Goal: Information Seeking & Learning: Learn about a topic

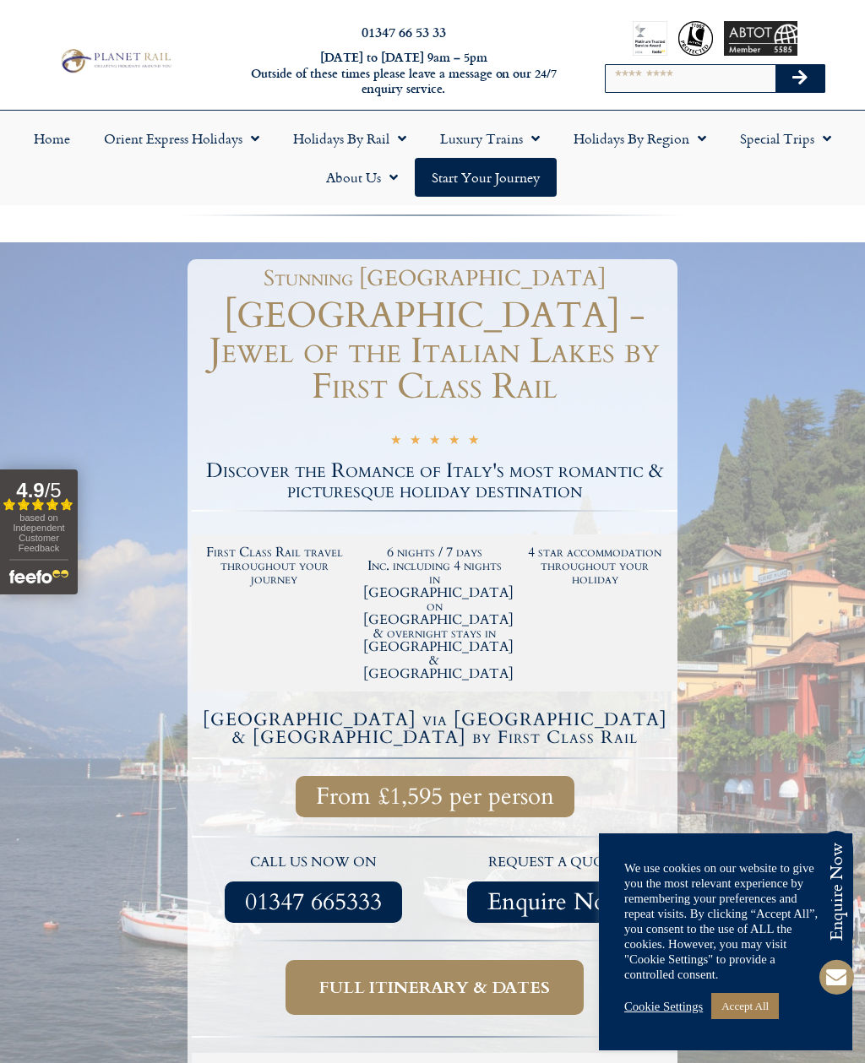
click at [765, 1013] on link "Accept All" at bounding box center [745, 1006] width 68 height 26
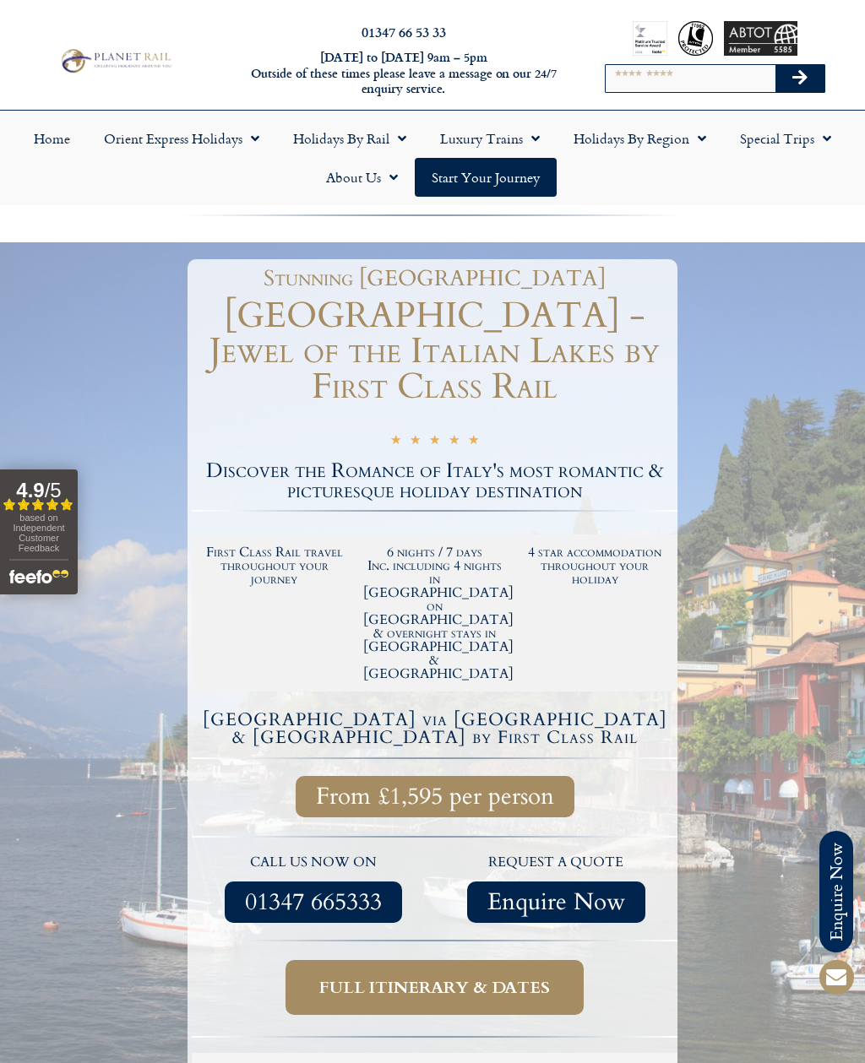
click at [52, 137] on link "Home" at bounding box center [52, 138] width 70 height 39
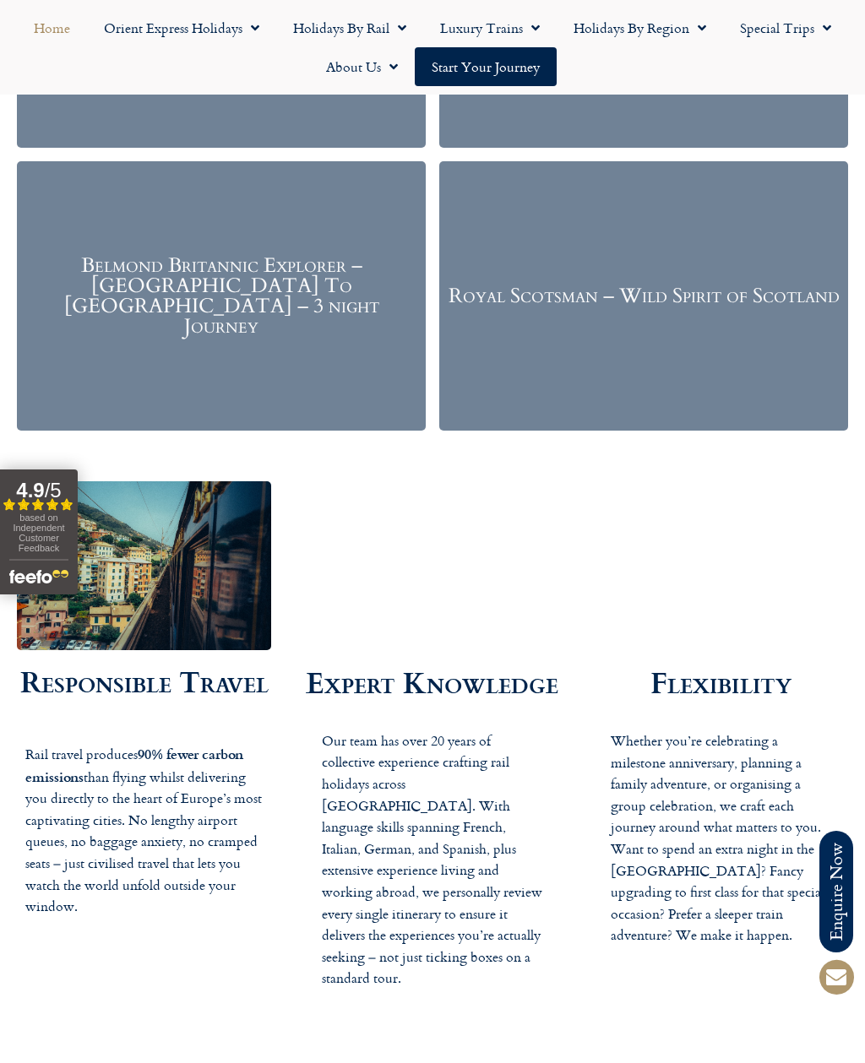
scroll to position [2489, 0]
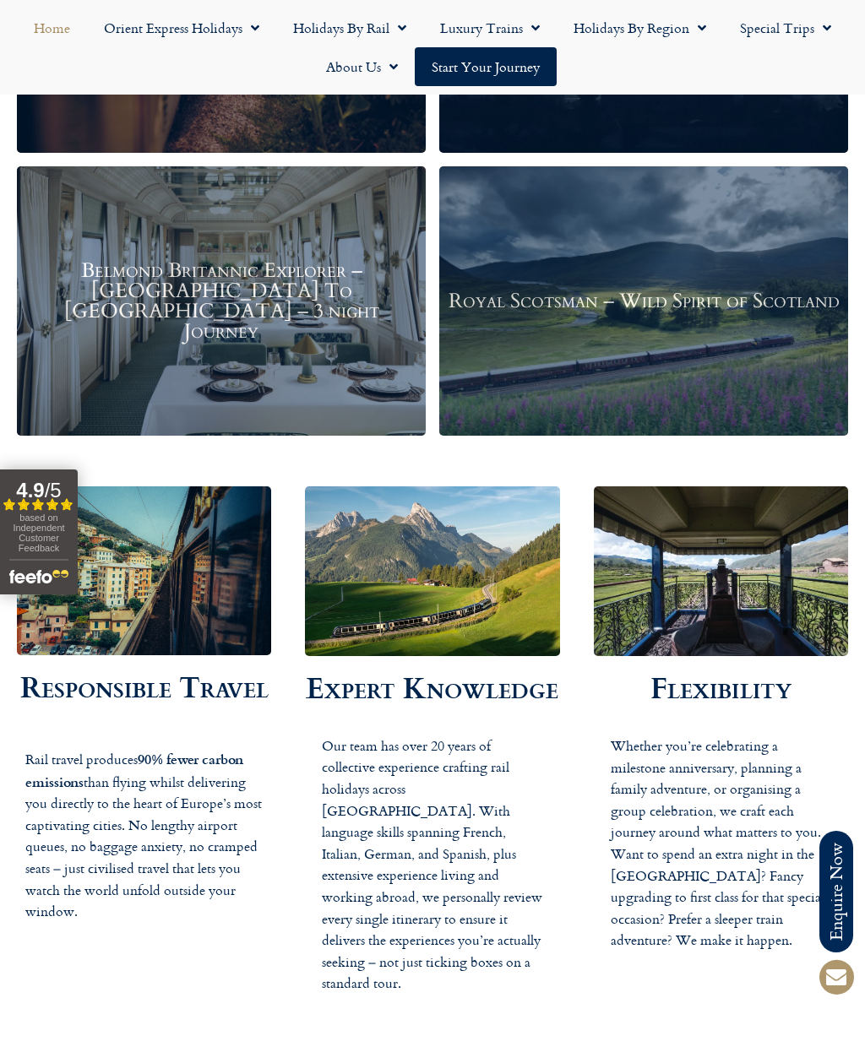
click at [400, 27] on span "Menu" at bounding box center [397, 28] width 17 height 30
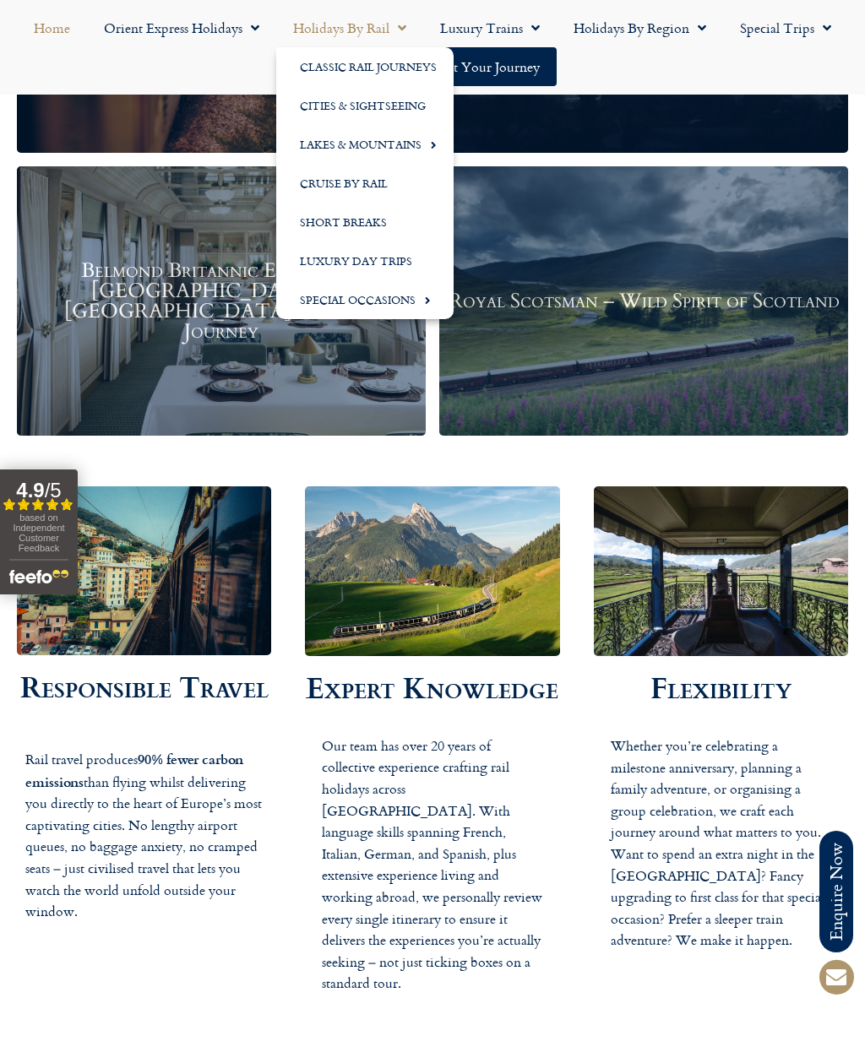
click at [320, 149] on link "Lakes & Mountains" at bounding box center [364, 144] width 177 height 39
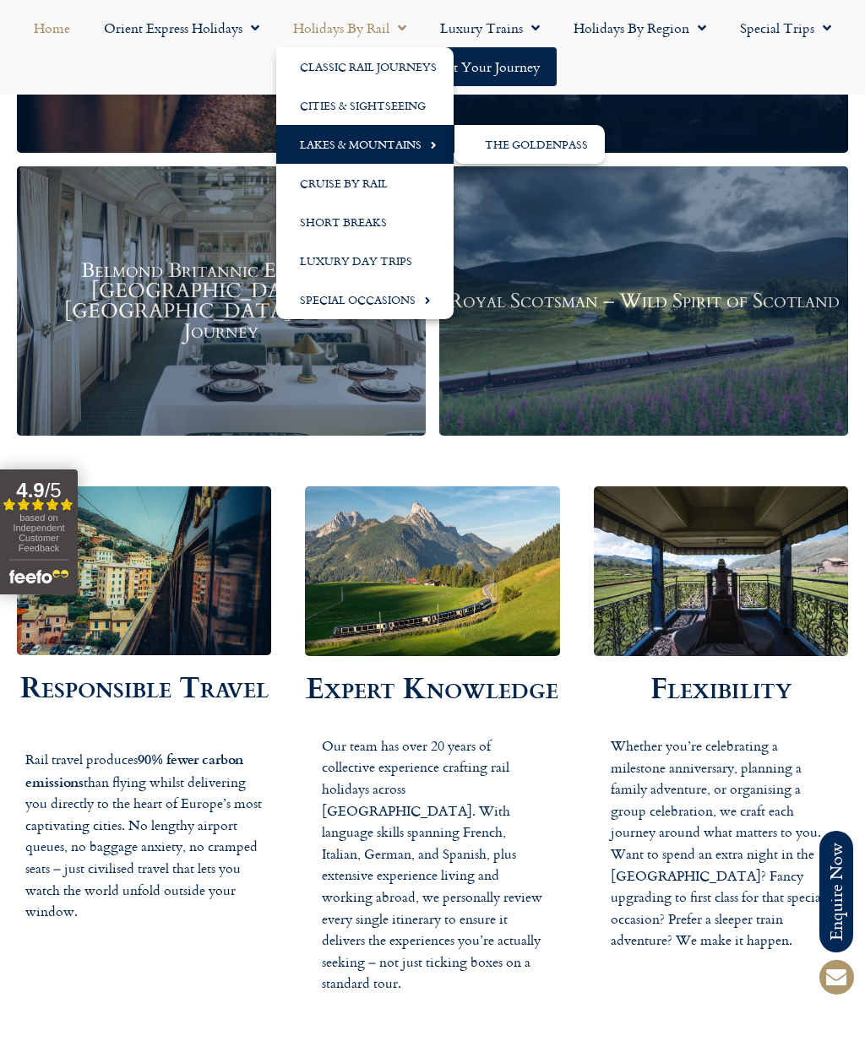
click at [508, 144] on link "The GoldenPass" at bounding box center [529, 144] width 150 height 39
click at [583, 151] on link "The GoldenPass" at bounding box center [529, 144] width 150 height 39
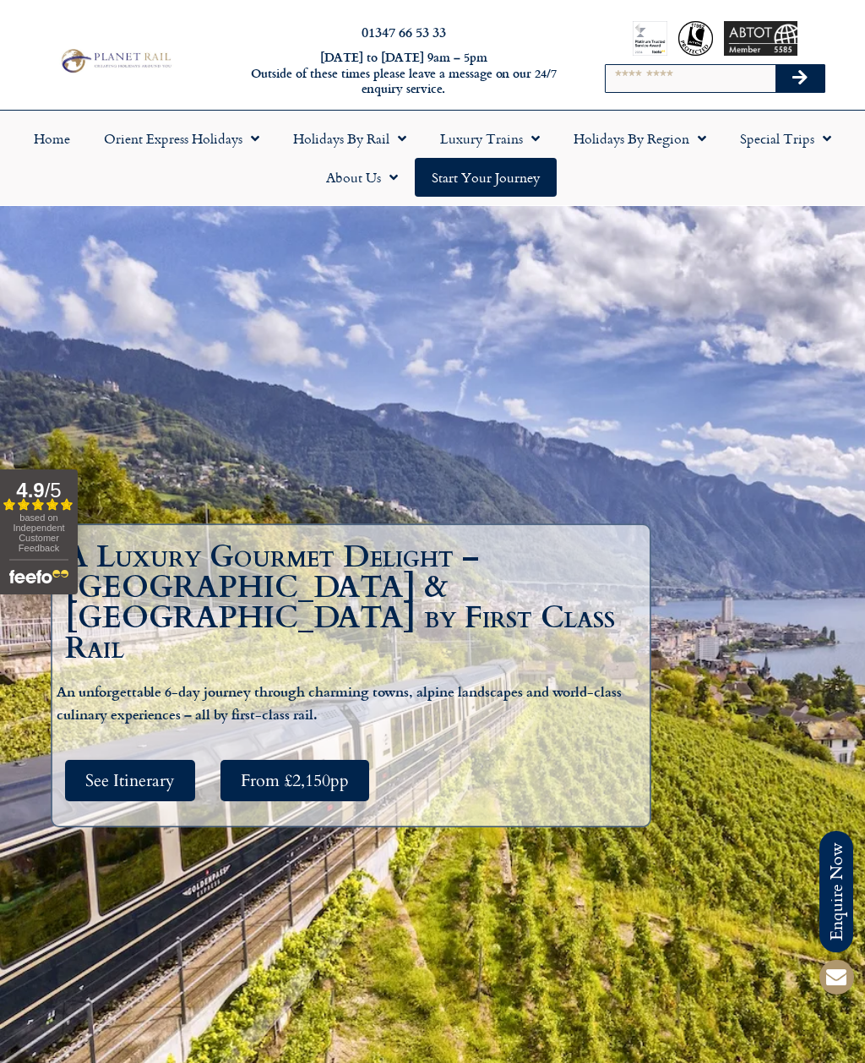
click at [332, 145] on link "Holidays by Rail" at bounding box center [349, 138] width 147 height 39
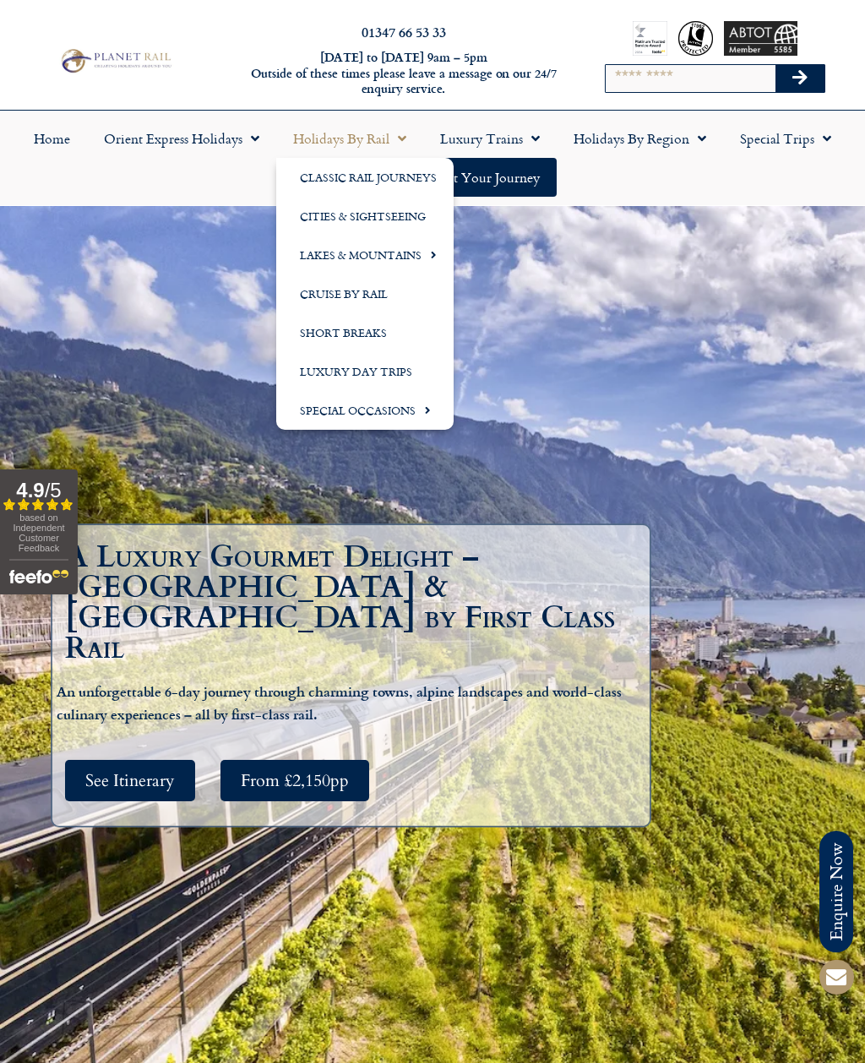
click at [322, 370] on link "Luxury Day Trips" at bounding box center [364, 371] width 177 height 39
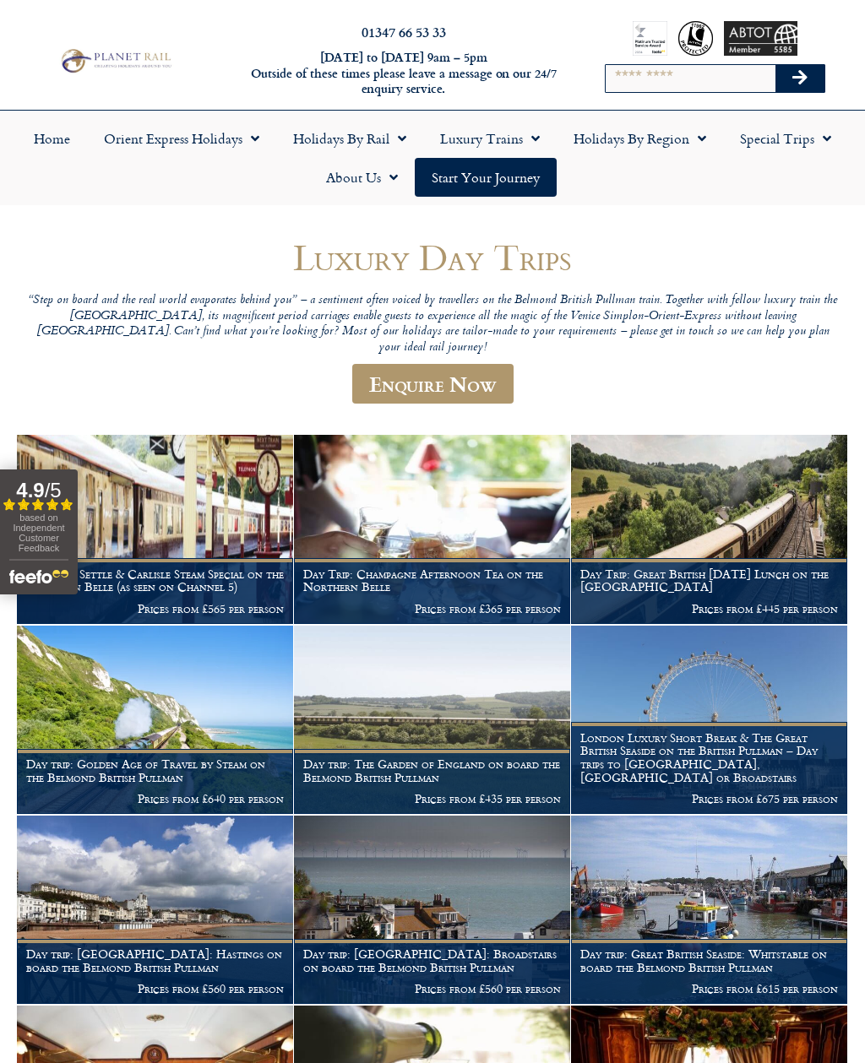
click at [627, 142] on link "Holidays by Region" at bounding box center [640, 138] width 166 height 39
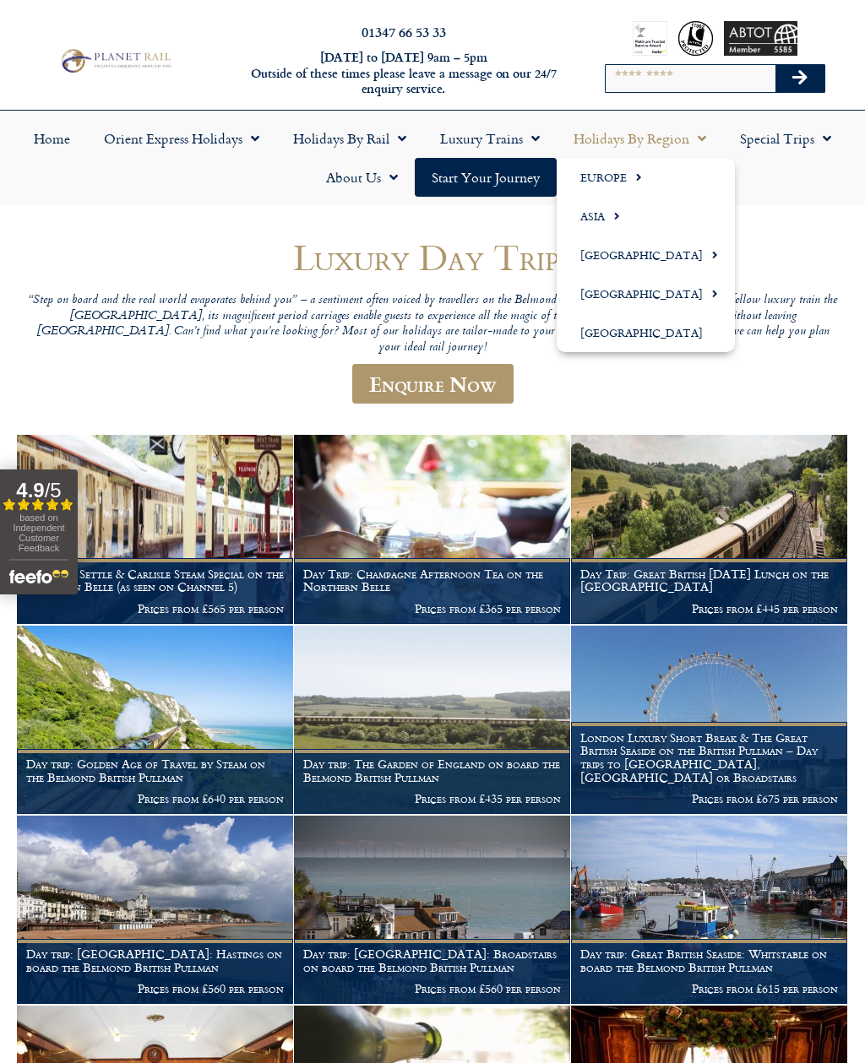
click at [582, 176] on link "Europe" at bounding box center [646, 177] width 178 height 39
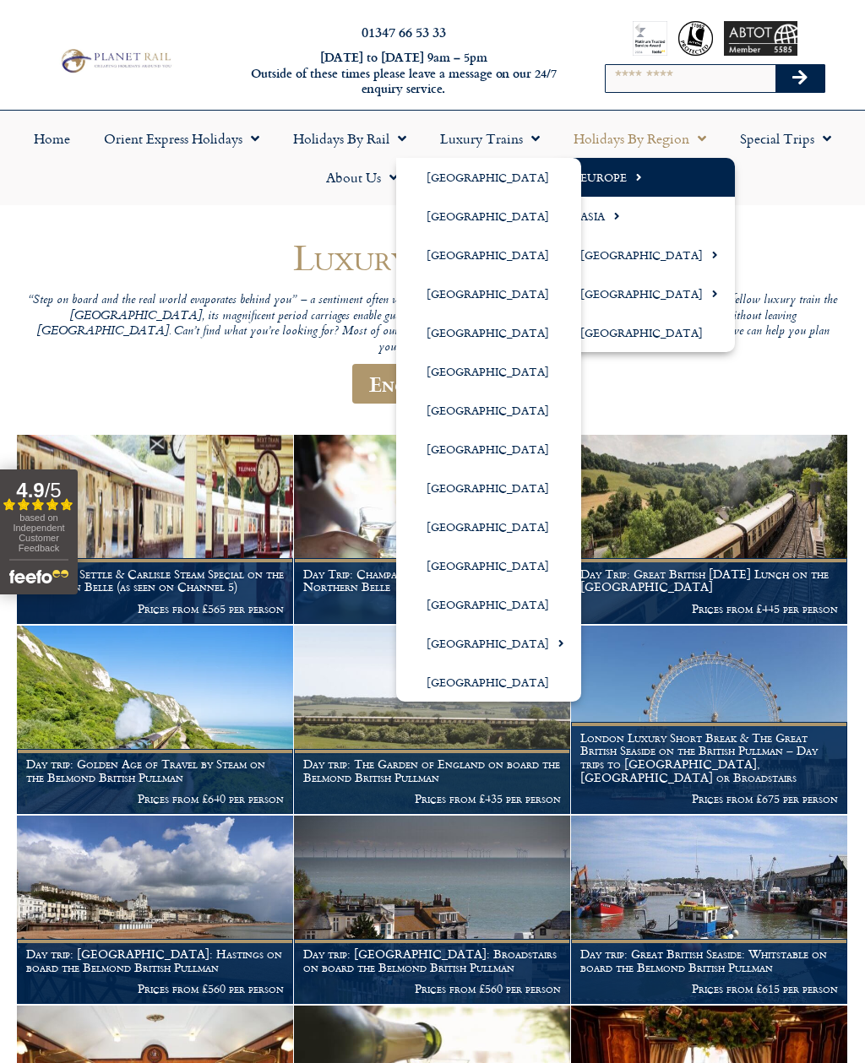
click at [434, 444] on link "[GEOGRAPHIC_DATA]" at bounding box center [488, 449] width 185 height 39
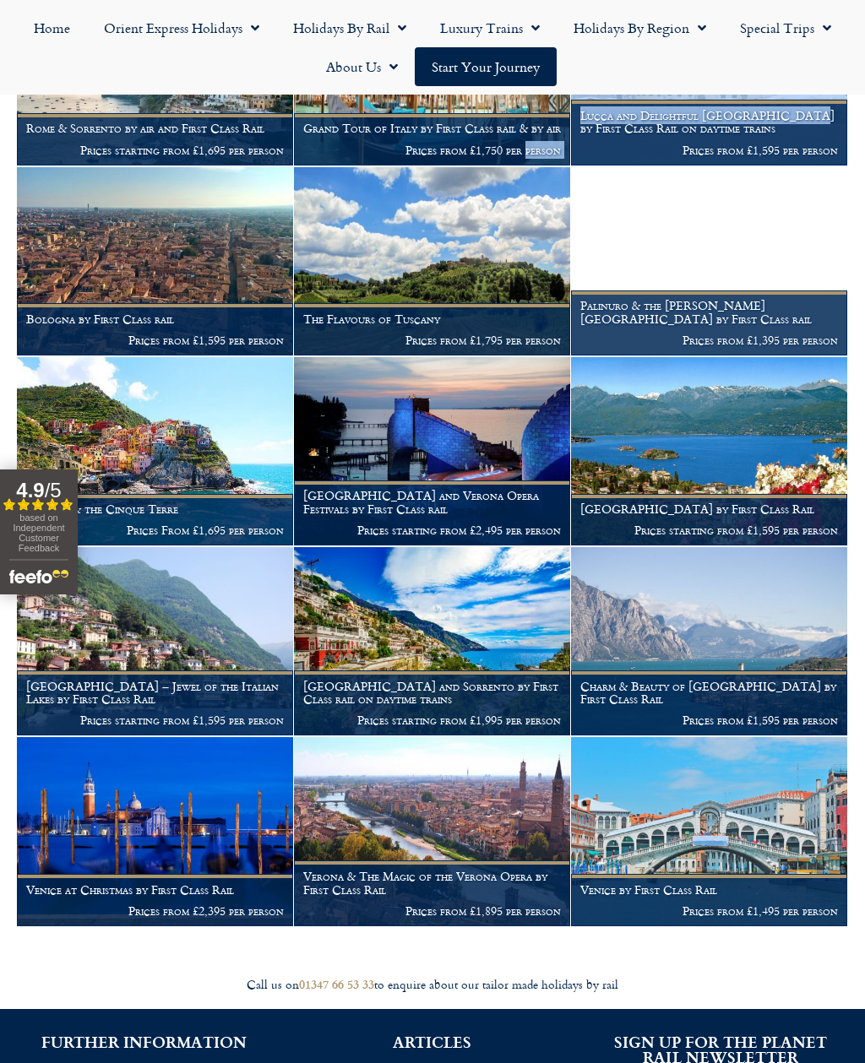
scroll to position [1471, 0]
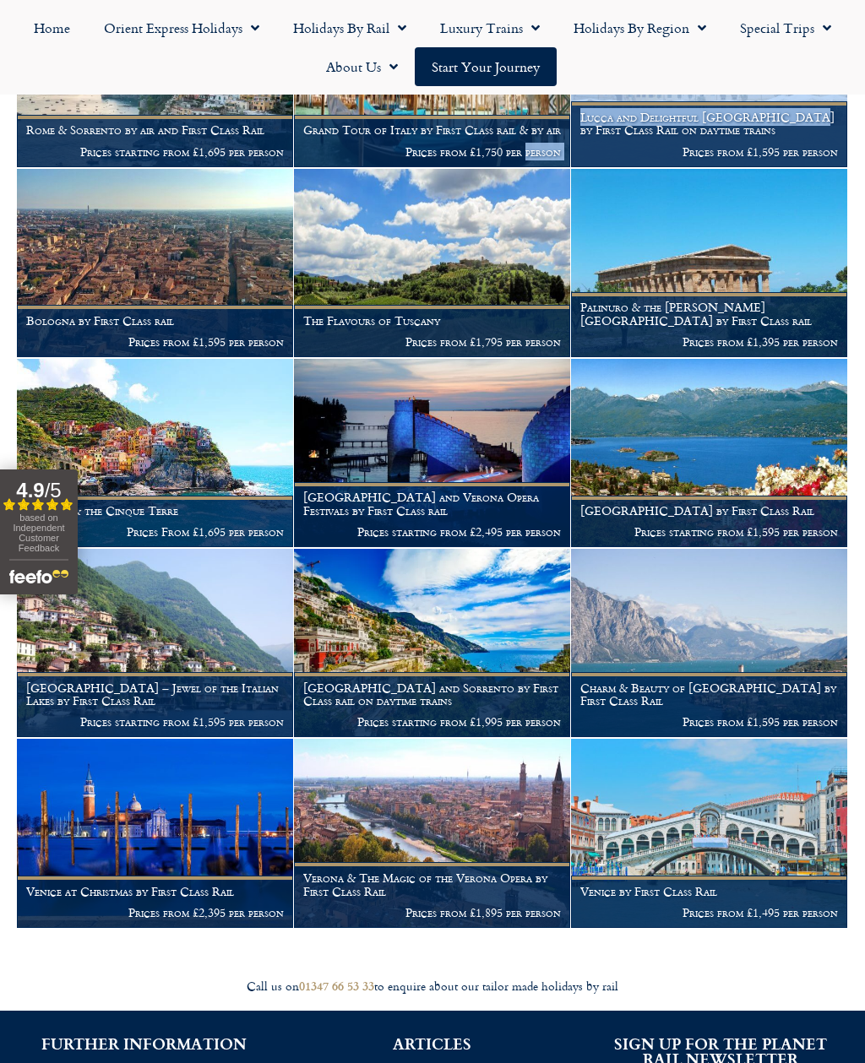
click at [125, 715] on p "Prices starting from £1,595 per person" at bounding box center [155, 722] width 258 height 14
